Goal: Task Accomplishment & Management: Complete application form

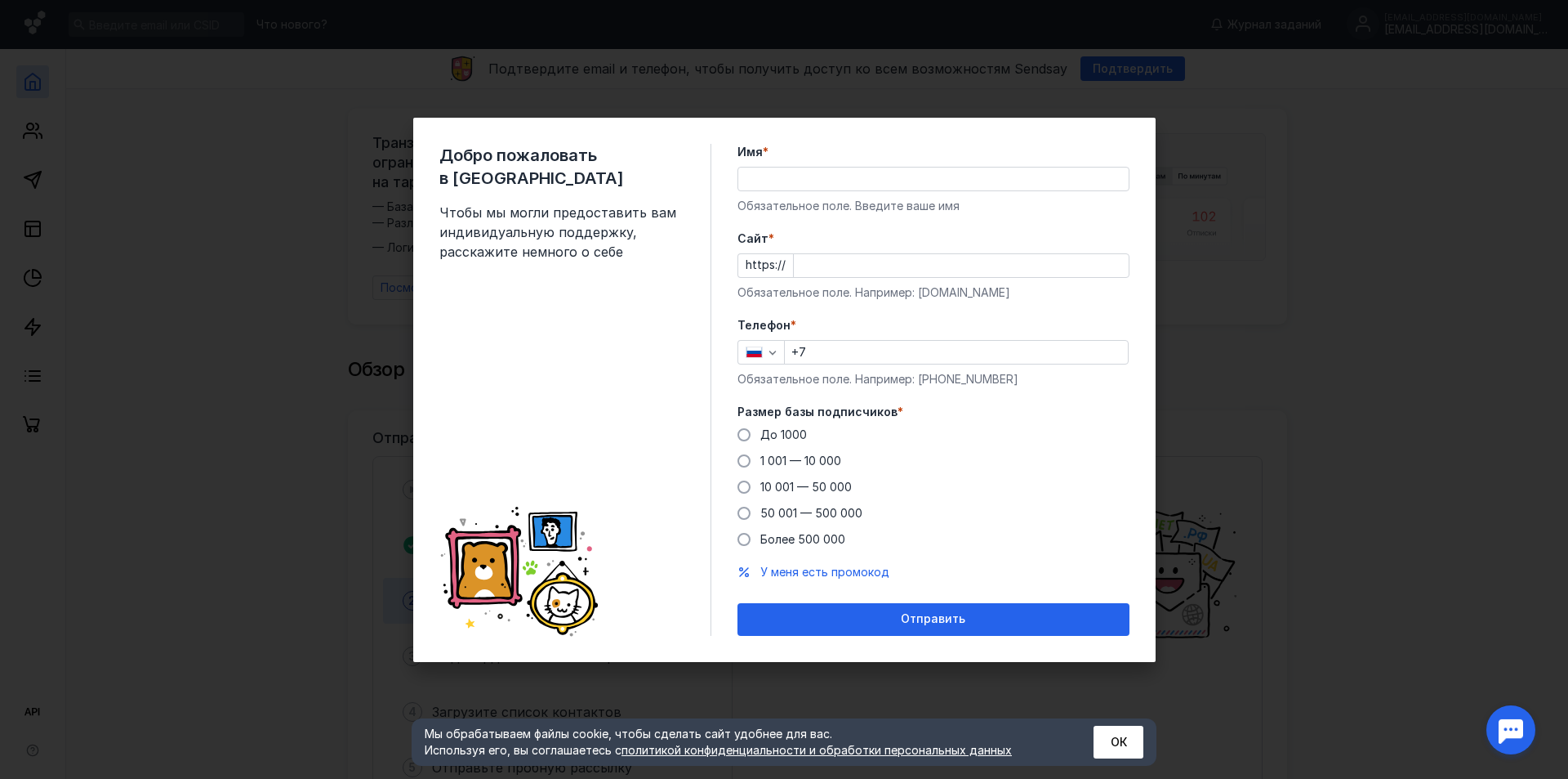
click at [879, 176] on input "Имя *" at bounding box center [933, 178] width 391 height 23
type input "Железная-Мебель"
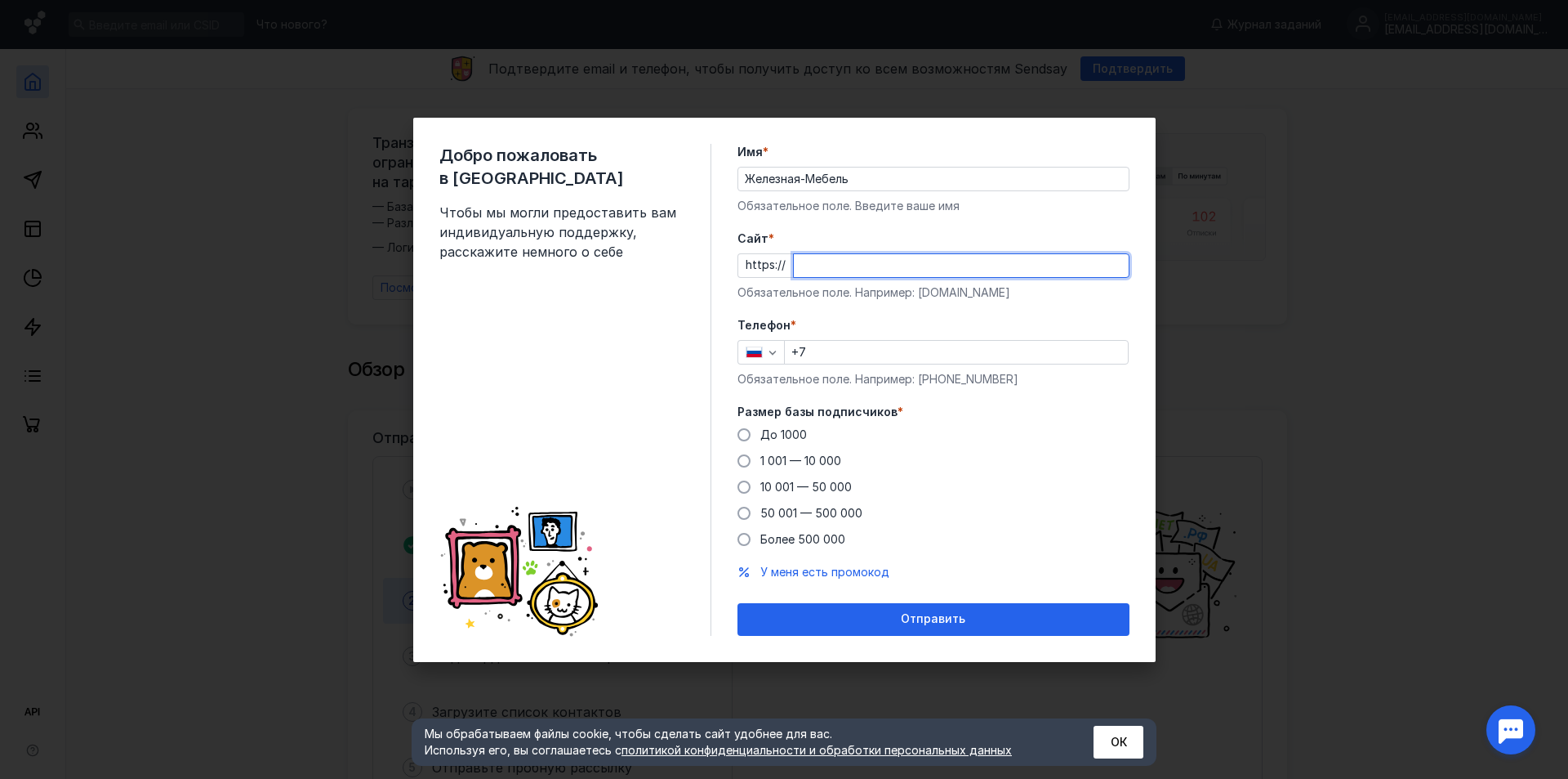
paste input "железная-мебель.р"
click at [879, 272] on input "железная-мебель.р" at bounding box center [962, 265] width 335 height 23
type input "[DOMAIN_NAME]"
drag, startPoint x: 866, startPoint y: 358, endPoint x: 880, endPoint y: 354, distance: 14.6
click at [866, 358] on input "+7" at bounding box center [956, 352] width 343 height 23
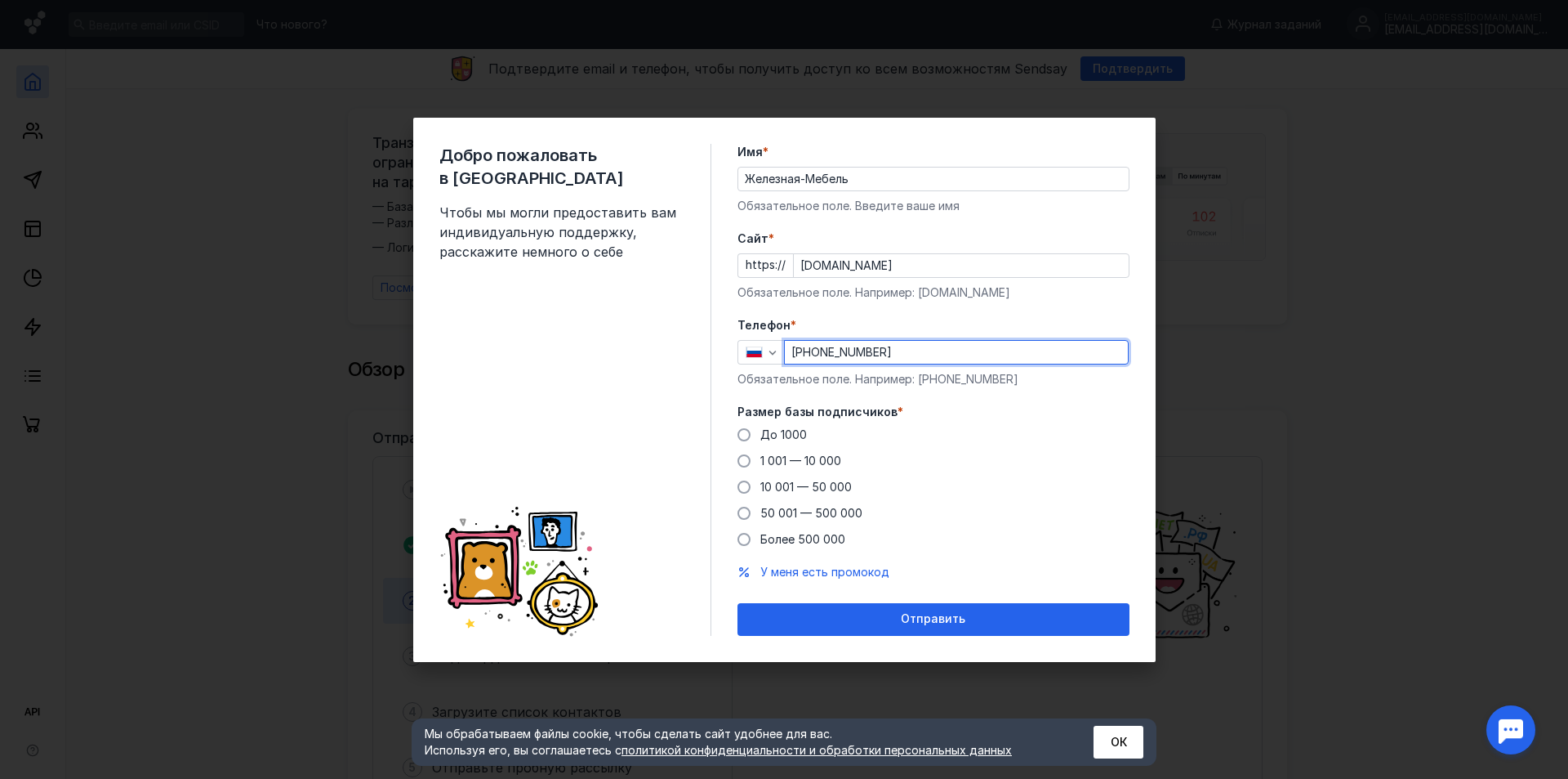
type input "[PHONE_NUMBER]"
click at [736, 484] on div "Добро пожаловать в Sendsay Чтобы мы могли предоставить вам индивидуальную подде…" at bounding box center [784, 389] width 742 height 544
click at [745, 488] on span at bounding box center [743, 486] width 13 height 13
click at [0, 0] on input "10 001 — 50 000" at bounding box center [0, 0] width 0 height 0
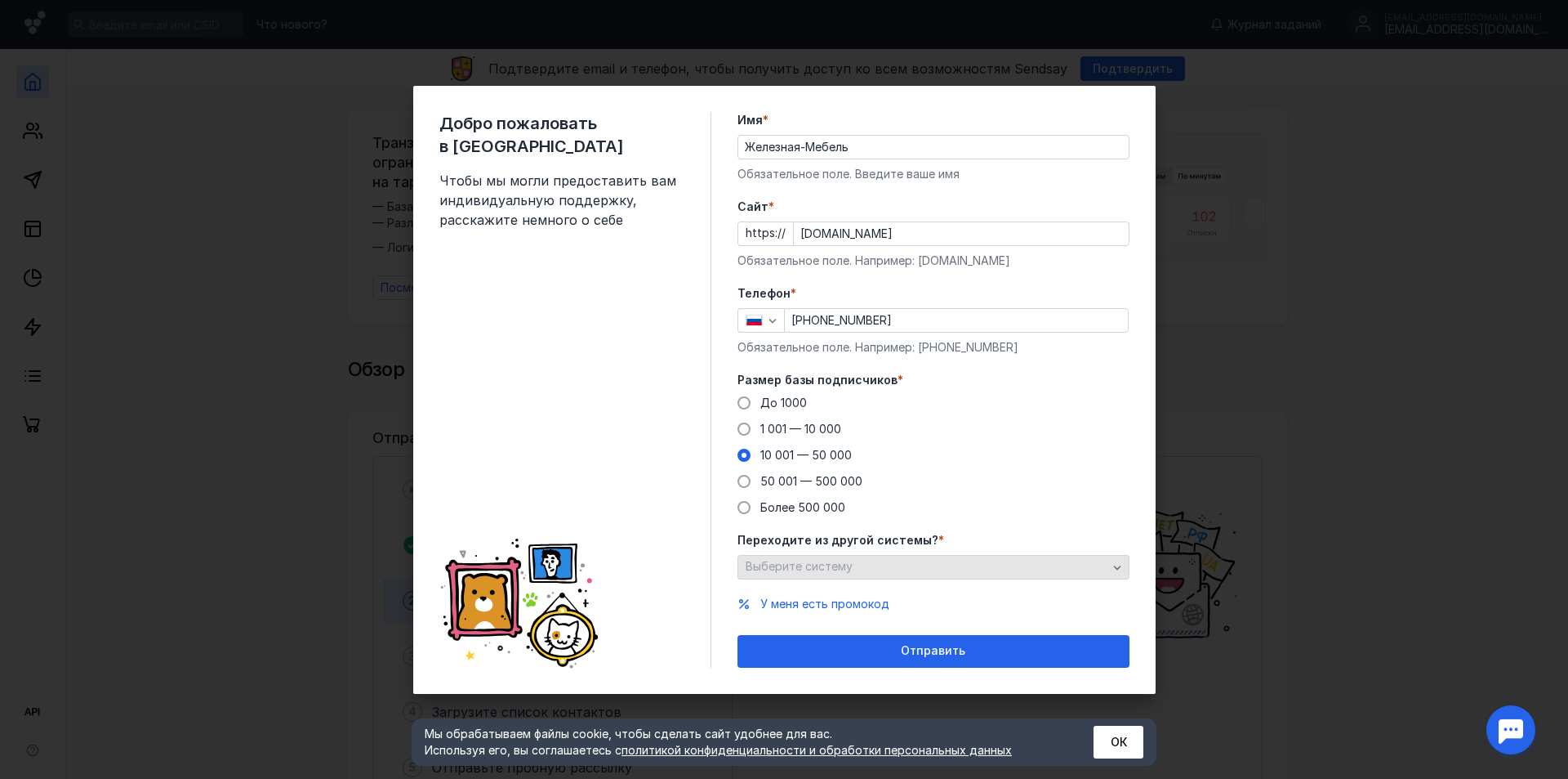
click at [906, 572] on div "Выберите систему" at bounding box center [927, 566] width 370 height 14
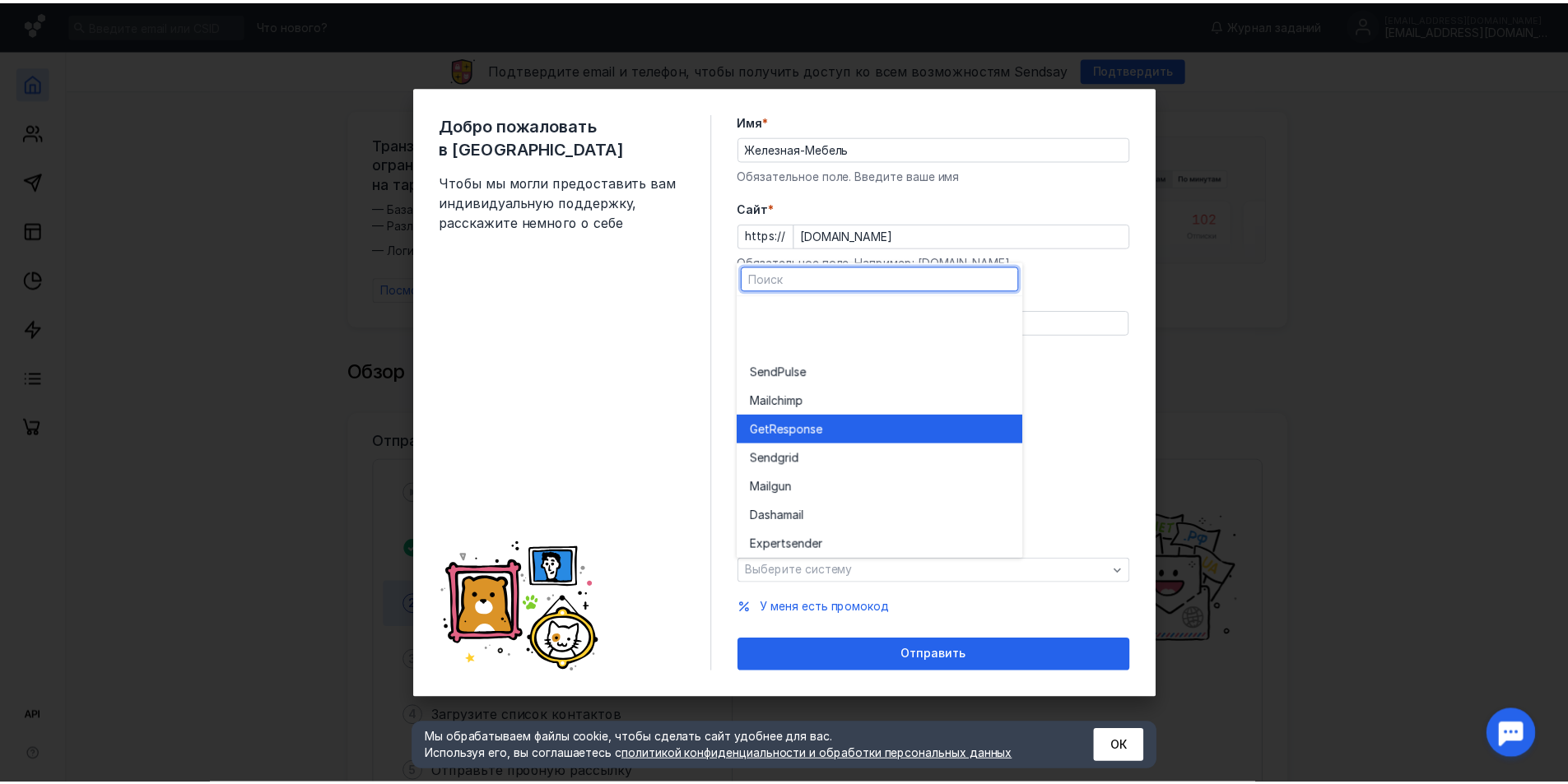
scroll to position [91, 0]
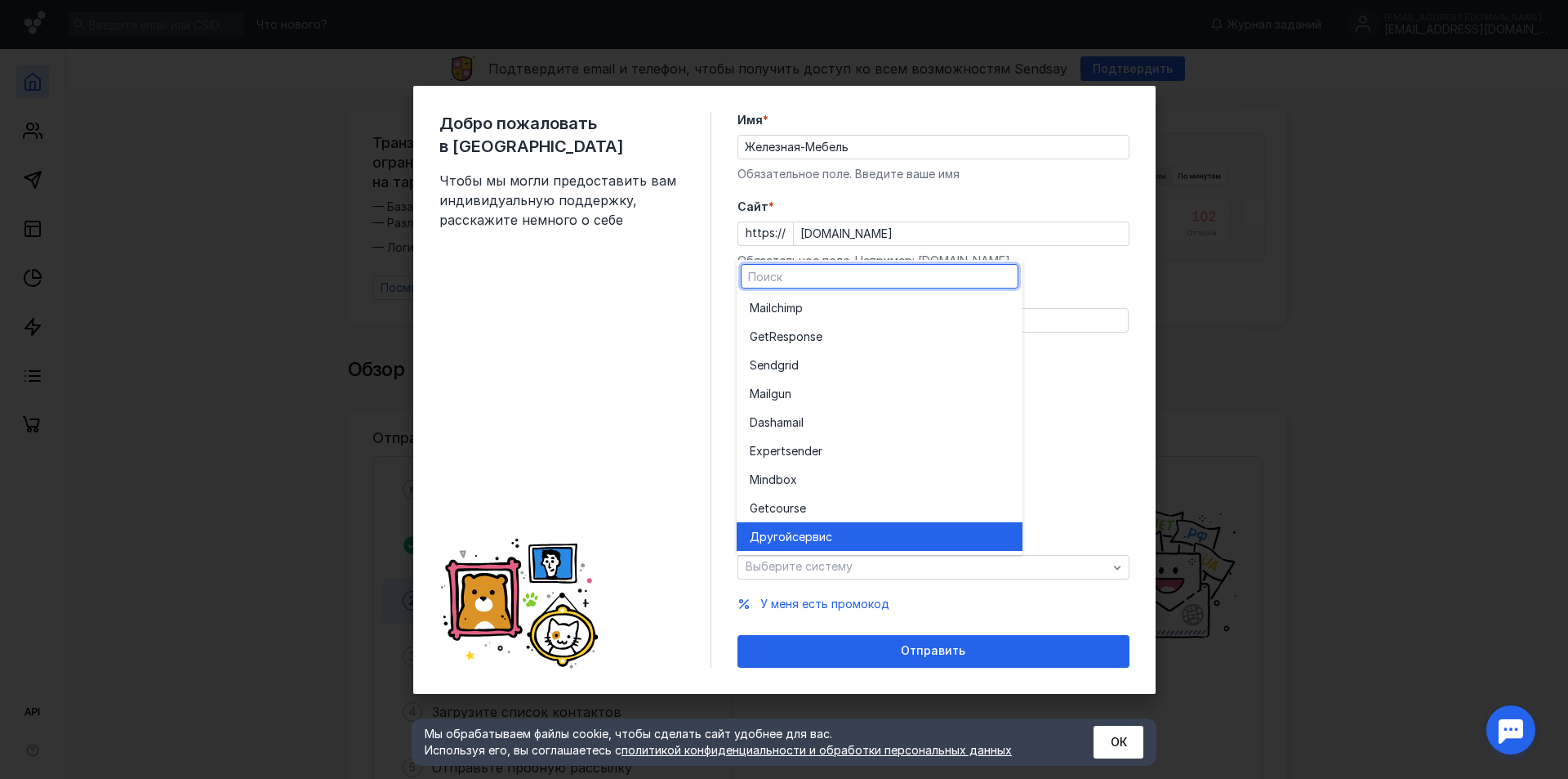
click at [832, 539] on span "сервис" at bounding box center [812, 537] width 40 height 17
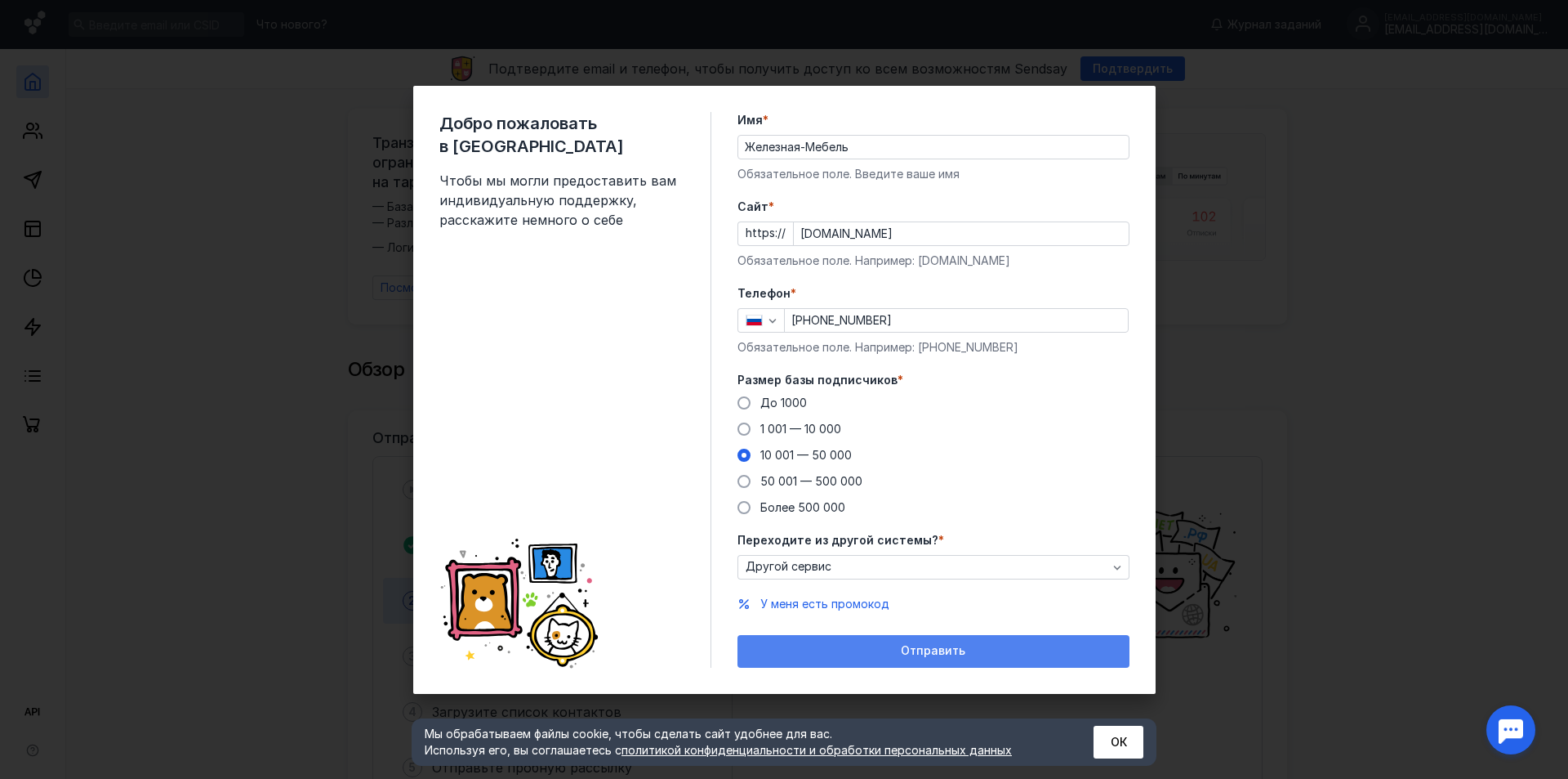
click at [894, 653] on div "Отправить" at bounding box center [933, 651] width 376 height 14
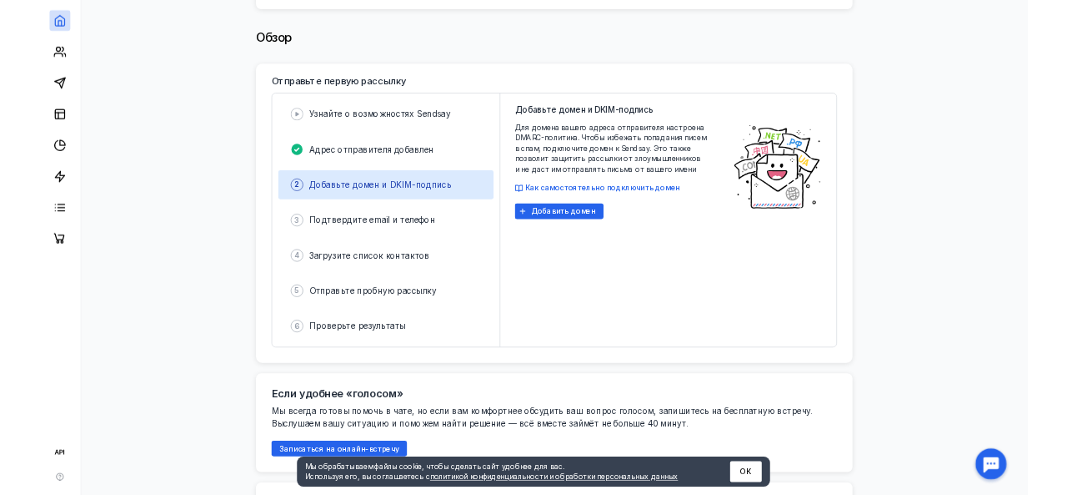
scroll to position [334, 0]
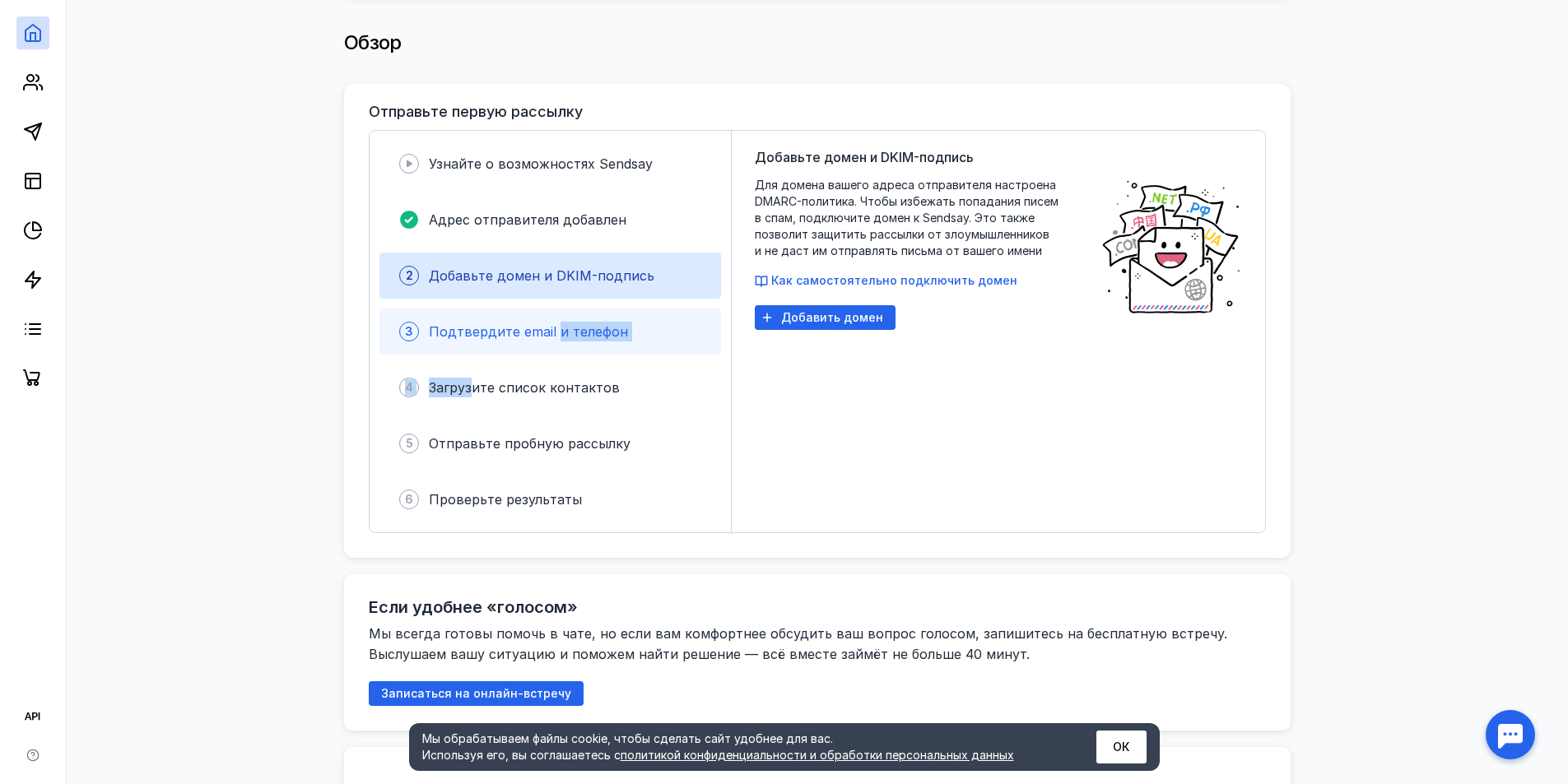
drag, startPoint x: 471, startPoint y: 376, endPoint x: 560, endPoint y: 329, distance: 100.6
click at [560, 329] on div "Узнайте о возможностях [PERSON_NAME] отправителя добавлен 2 Добавьте домен и DK…" at bounding box center [550, 331] width 362 height 401
click at [563, 328] on span "Подтвердите email и телефон" at bounding box center [529, 331] width 199 height 17
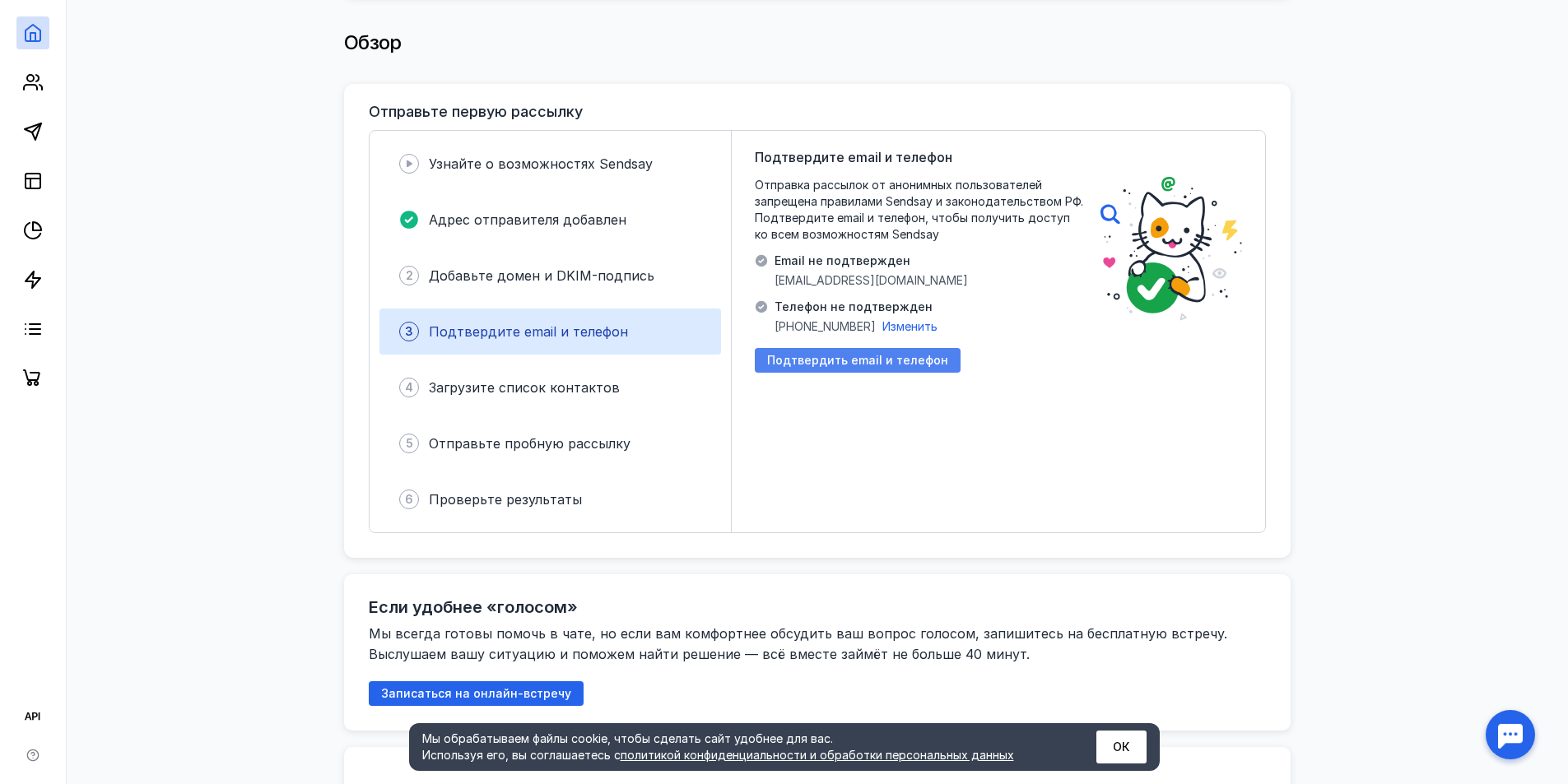
click at [840, 355] on span "Подтвердить email и телефон" at bounding box center [857, 361] width 181 height 14
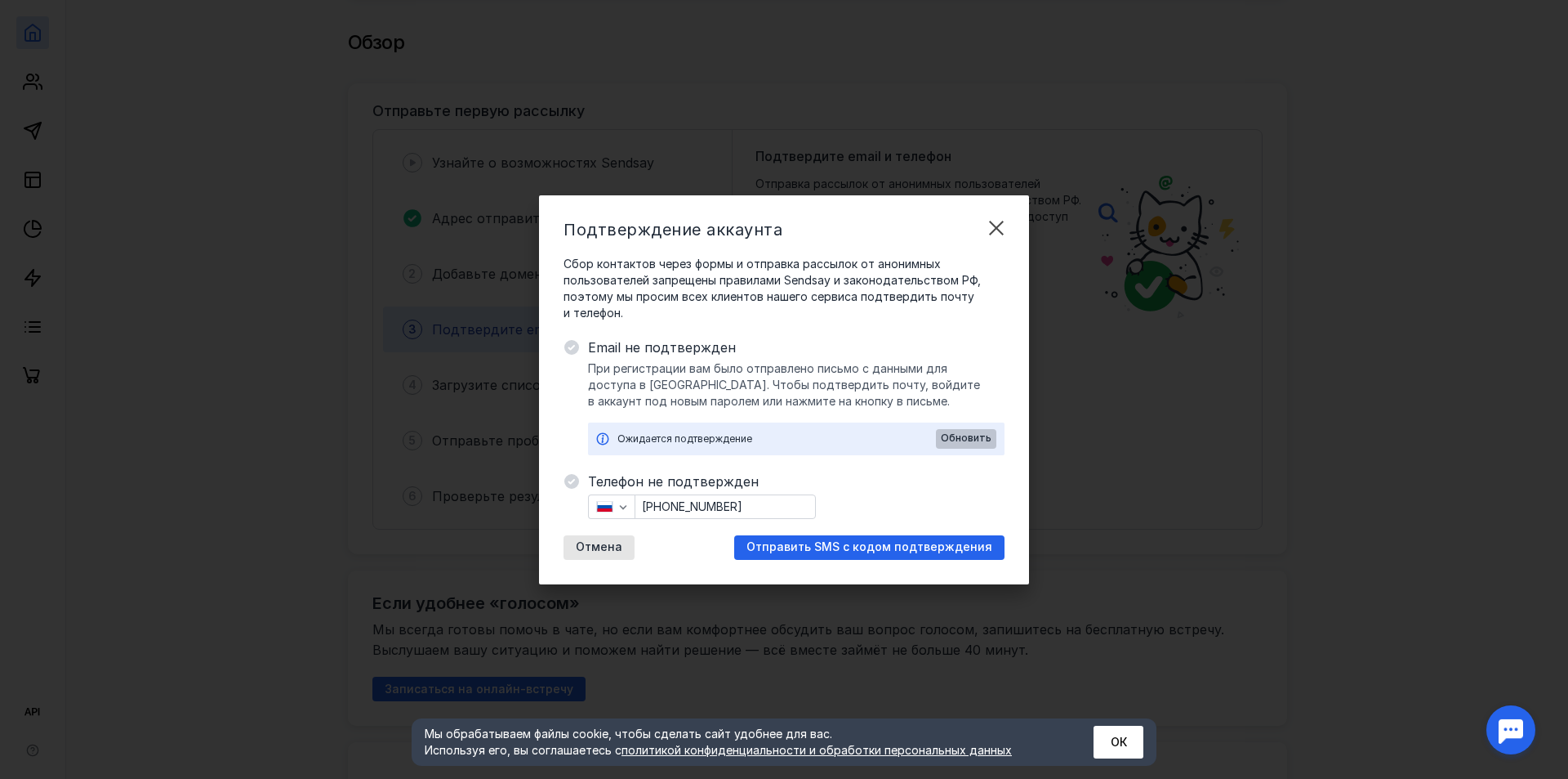
click at [968, 440] on span "Обновить" at bounding box center [967, 438] width 51 height 12
click at [632, 346] on span "Email не подтвержден" at bounding box center [795, 347] width 416 height 20
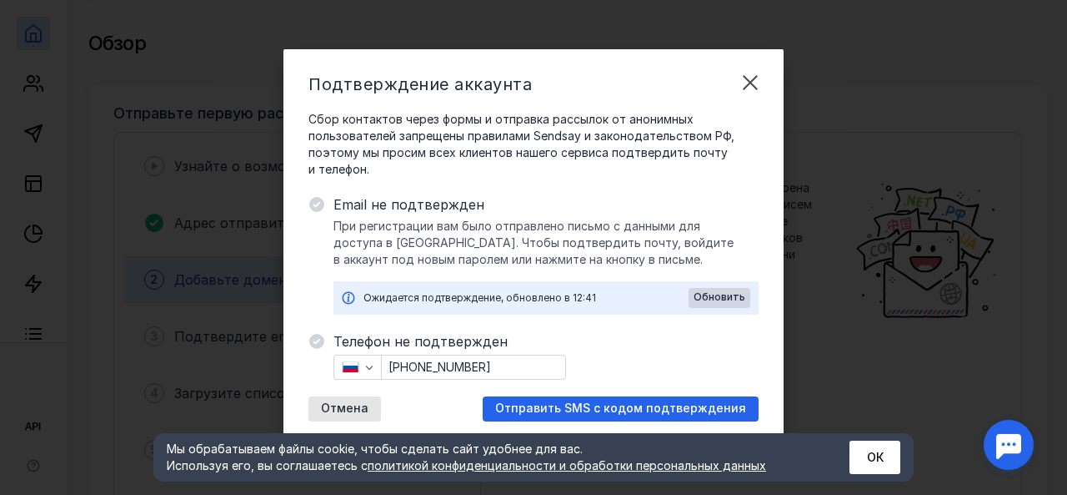
drag, startPoint x: 1067, startPoint y: 107, endPoint x: 1053, endPoint y: 118, distance: 17.2
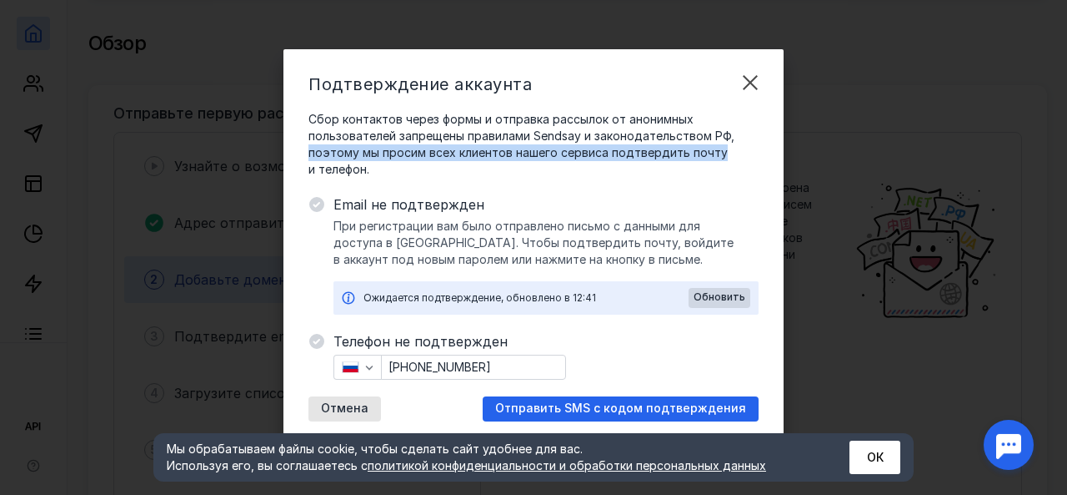
drag, startPoint x: 1053, startPoint y: 118, endPoint x: 1067, endPoint y: 148, distance: 32.9
click at [1067, 148] on div "Подтверждение аккаунта Сбор контактов через формы и отправка рассылок от аноним…" at bounding box center [533, 247] width 1067 height 495
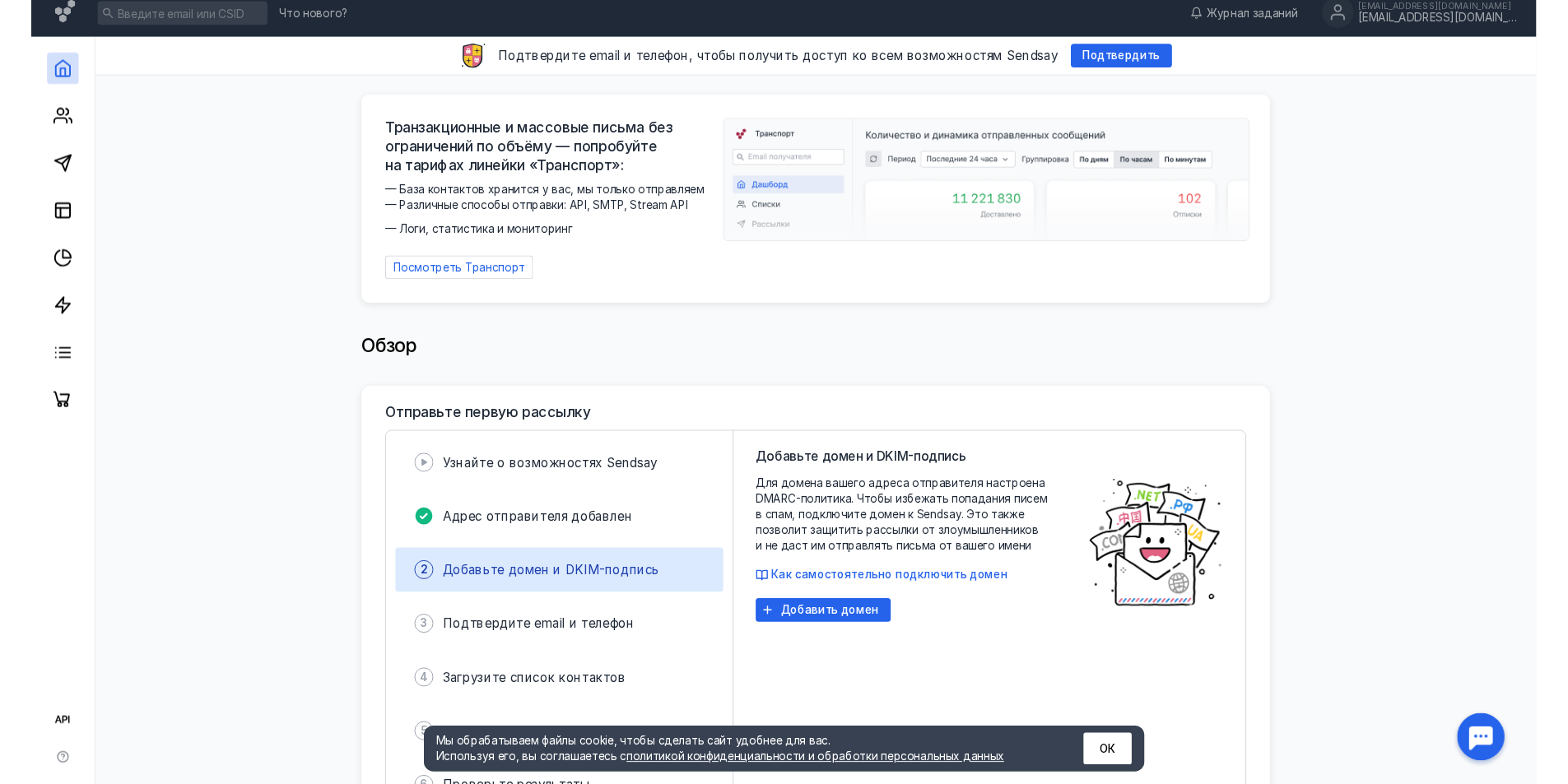
scroll to position [0, 0]
